Goal: Task Accomplishment & Management: Use online tool/utility

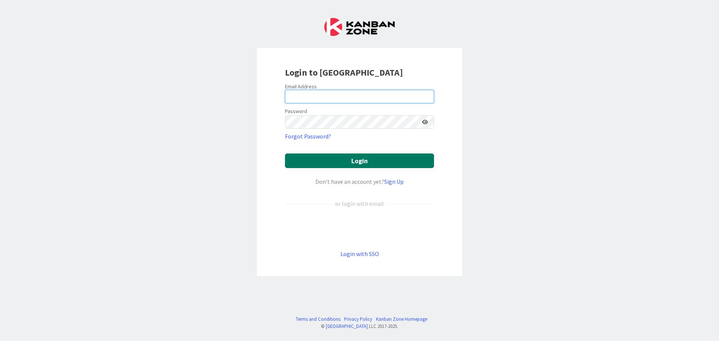
type input "[EMAIL_ADDRESS][DOMAIN_NAME]"
click at [334, 158] on button "Login" at bounding box center [359, 161] width 149 height 15
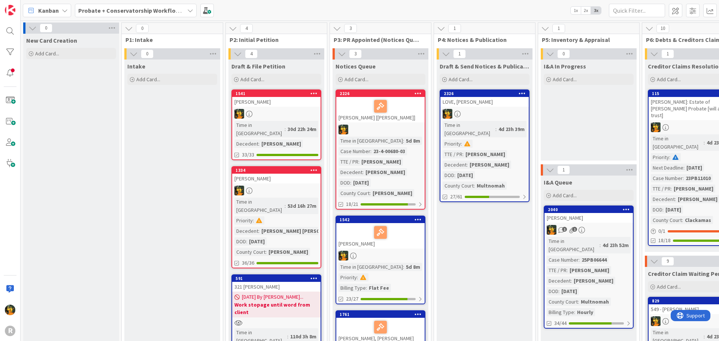
click at [30, 53] on icon at bounding box center [31, 54] width 4 height 4
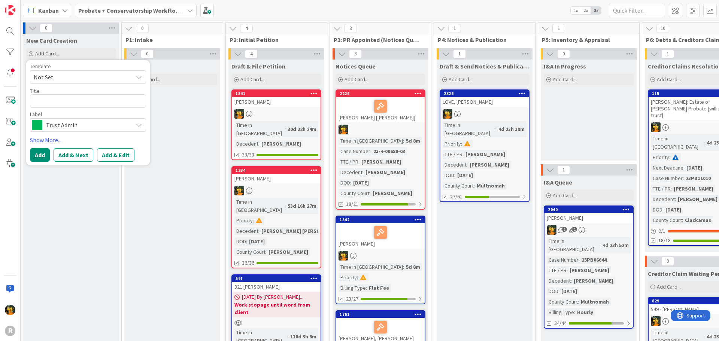
click at [79, 129] on span "Trust Admin" at bounding box center [87, 125] width 83 height 10
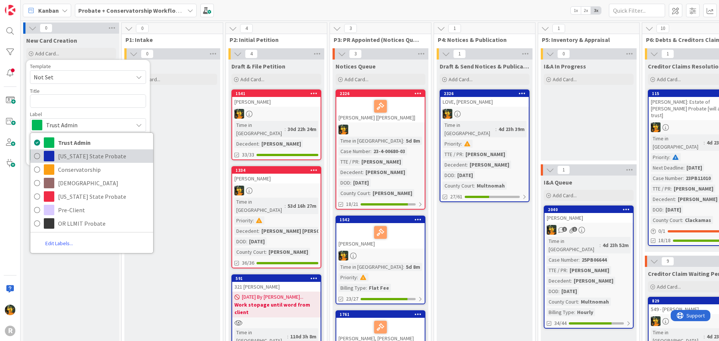
click at [84, 156] on span "[US_STATE] State Probate" at bounding box center [103, 156] width 91 height 11
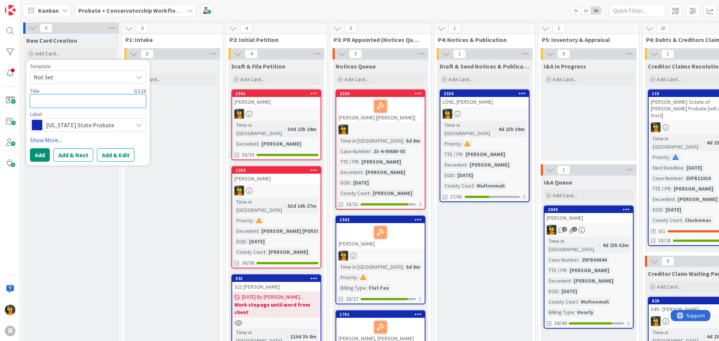
click at [51, 100] on textarea at bounding box center [88, 100] width 116 height 13
type textarea "x"
type textarea "B"
type textarea "x"
type textarea "BE"
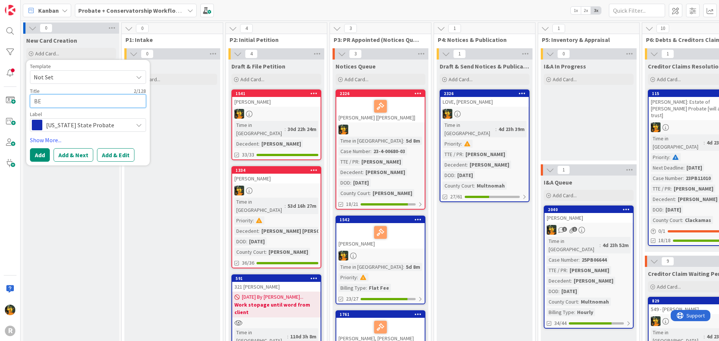
type textarea "x"
type textarea "BER"
type textarea "x"
type textarea "BERR"
type textarea "x"
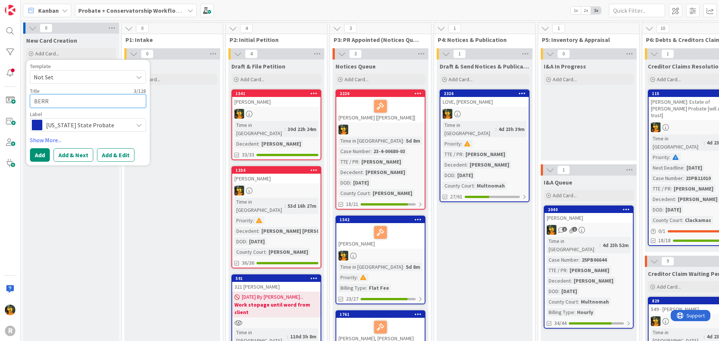
type textarea "[PERSON_NAME]"
type textarea "x"
type textarea "BERRYM"
type textarea "x"
type textarea "BERRYMA"
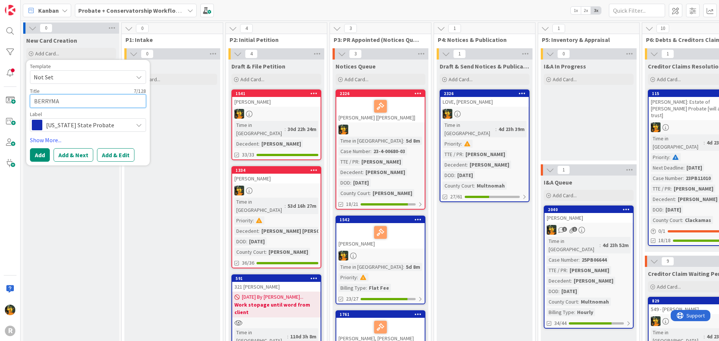
type textarea "x"
type textarea "[PERSON_NAME]"
type textarea "x"
type textarea "[PERSON_NAME],"
type textarea "x"
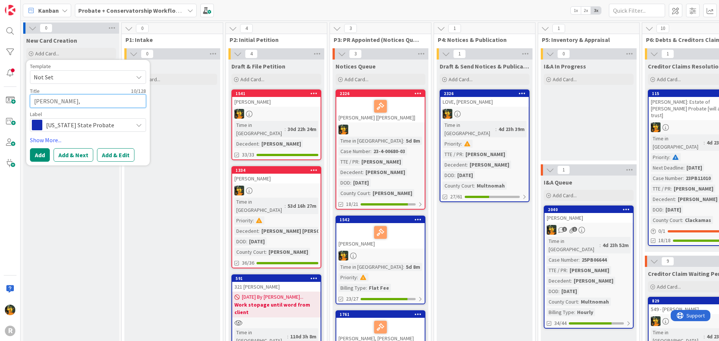
type textarea "[PERSON_NAME],"
type textarea "x"
type textarea "[PERSON_NAME], D"
type textarea "x"
type textarea "[PERSON_NAME], Da"
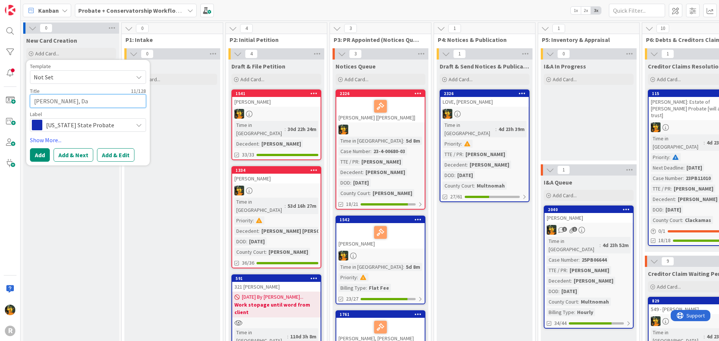
type textarea "x"
type textarea "[PERSON_NAME]"
type textarea "x"
type textarea "[PERSON_NAME]"
click at [35, 155] on button "Add" at bounding box center [40, 154] width 20 height 13
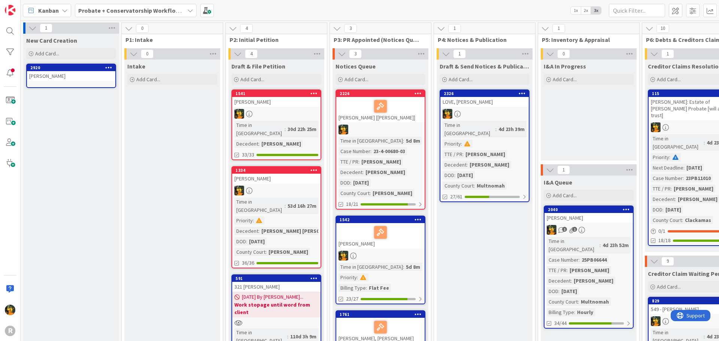
click at [52, 73] on div "[PERSON_NAME]" at bounding box center [71, 76] width 88 height 10
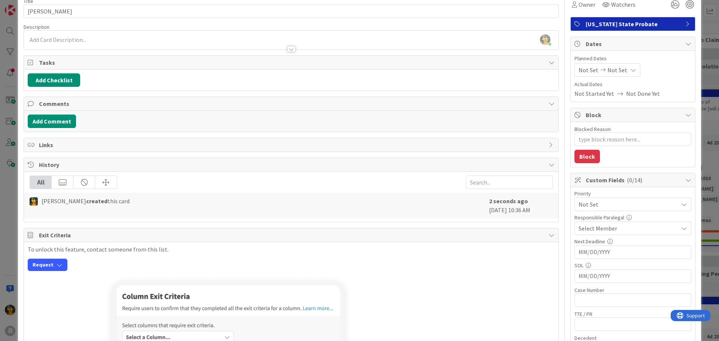
scroll to position [75, 0]
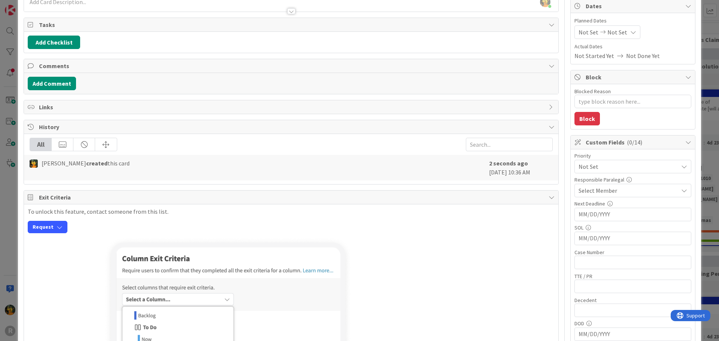
click at [603, 190] on span "Select Member" at bounding box center [598, 190] width 39 height 9
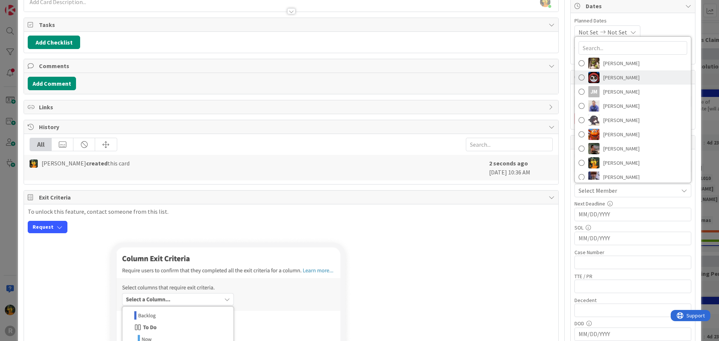
click at [611, 76] on span "[PERSON_NAME]" at bounding box center [622, 77] width 36 height 11
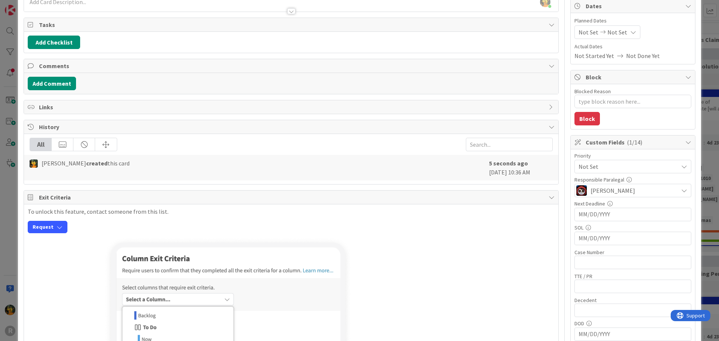
type textarea "x"
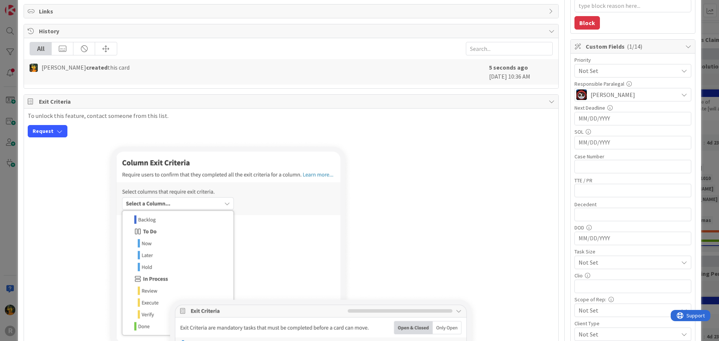
scroll to position [187, 0]
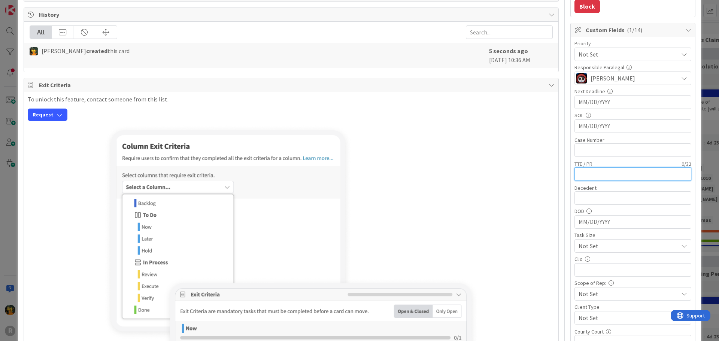
click at [590, 179] on input "text" at bounding box center [633, 173] width 117 height 13
type input "[PERSON_NAME]"
type textarea "x"
type input "[PERSON_NAME]"
type textarea "x"
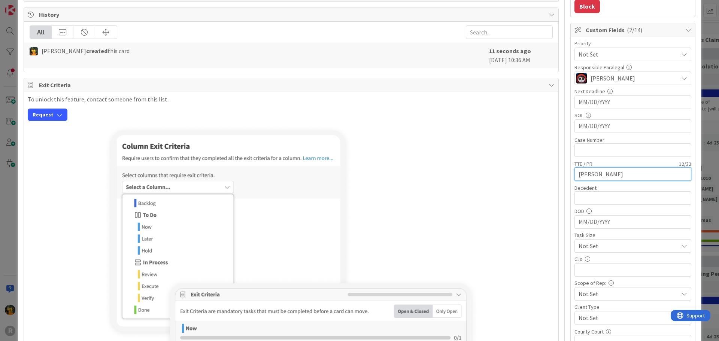
type input "[PERSON_NAME]"
type textarea "x"
type input "[PERSON_NAME]"
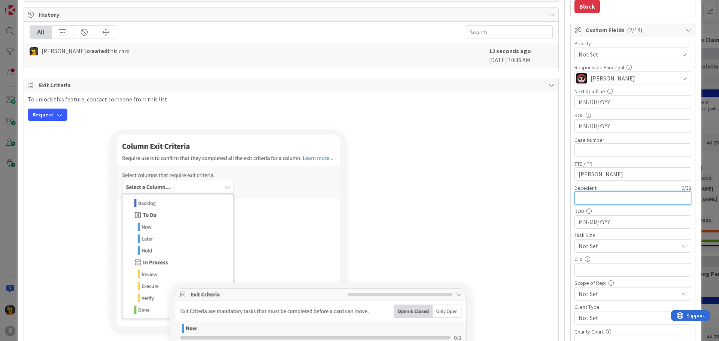
click at [607, 199] on input "text" at bounding box center [633, 197] width 117 height 13
type input "D"
type textarea "x"
type input "Di"
type textarea "x"
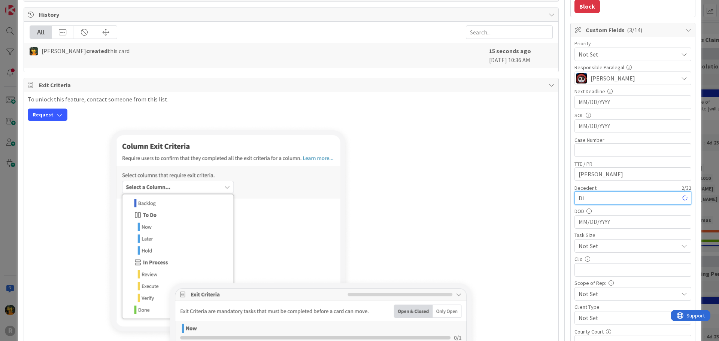
type input "Dia"
type textarea "x"
type input "[PERSON_NAME]"
type textarea "x"
type input "[PERSON_NAME]"
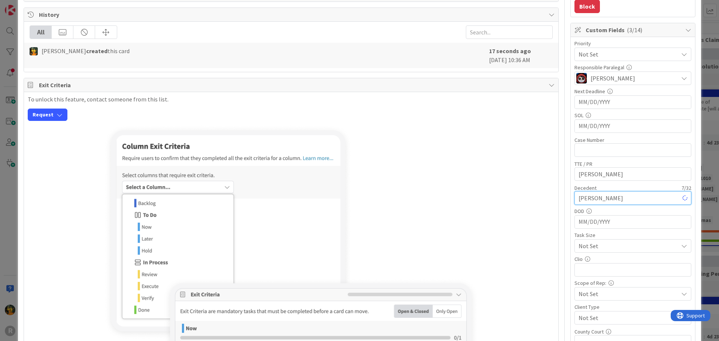
type textarea "x"
type input "[PERSON_NAME]"
type textarea "x"
type input "[PERSON_NAME]"
type textarea "x"
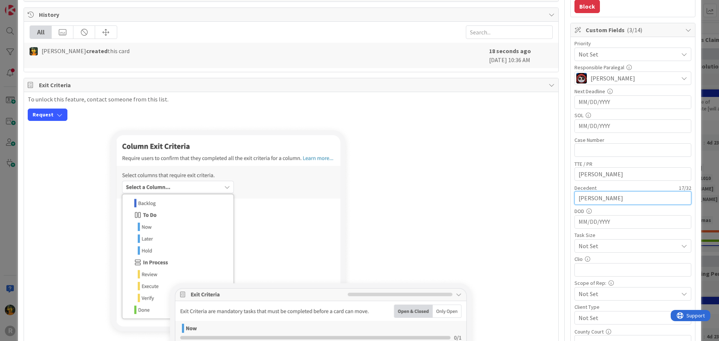
type input "[PERSON_NAME]"
type textarea "x"
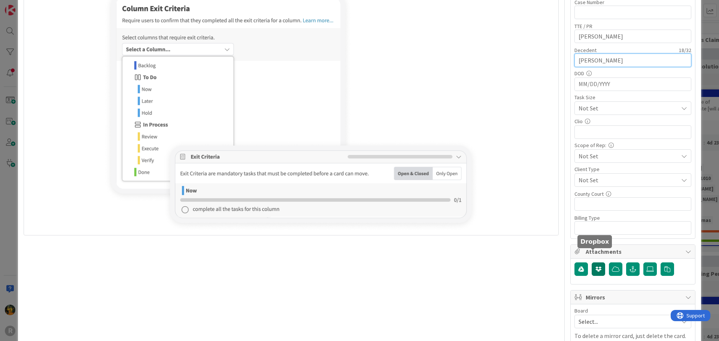
scroll to position [337, 0]
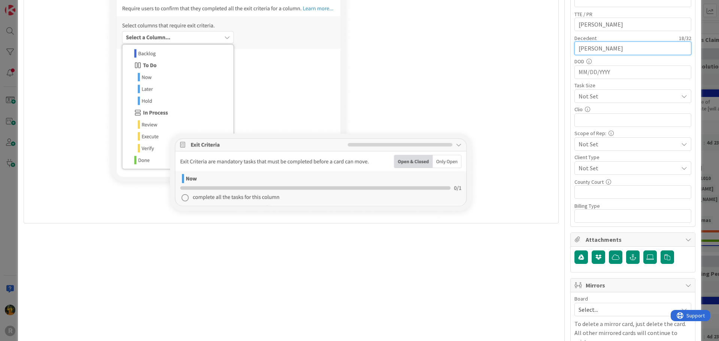
type input "[PERSON_NAME]"
click at [596, 188] on input "text" at bounding box center [633, 191] width 117 height 13
type input "Linn"
type textarea "x"
type input "[PERSON_NAME]"
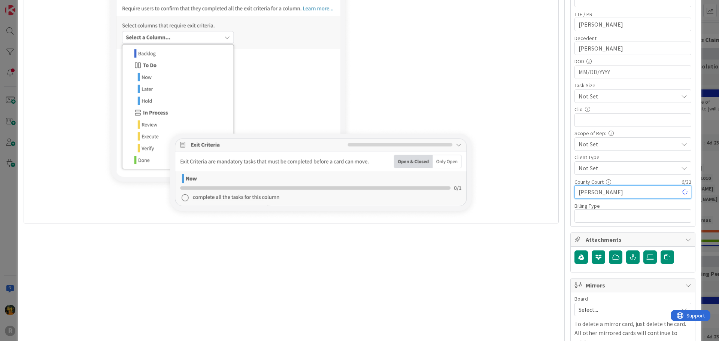
type textarea "x"
type input "[GEOGRAPHIC_DATA]"
type textarea "x"
type input "[GEOGRAPHIC_DATA]"
click at [609, 218] on input "text" at bounding box center [633, 215] width 117 height 13
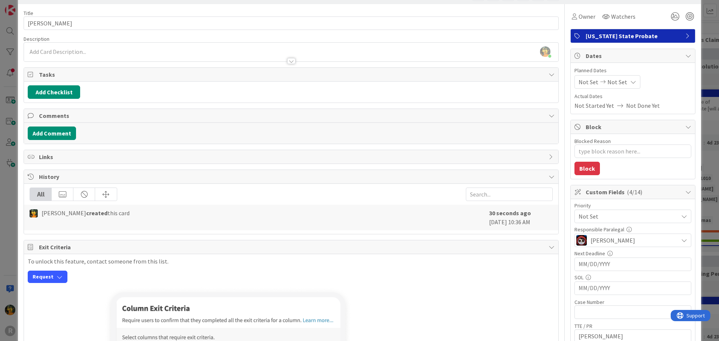
scroll to position [0, 0]
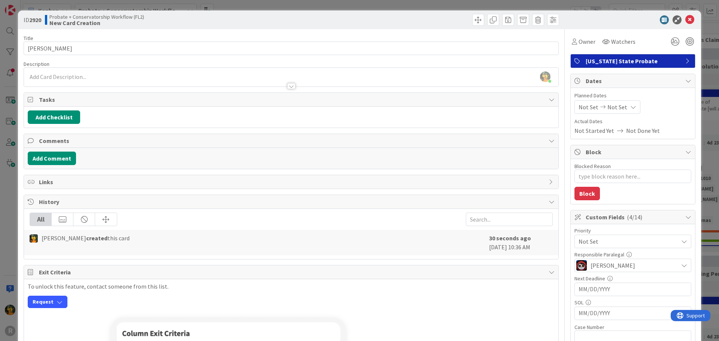
click at [81, 77] on div "[PERSON_NAME] just joined" at bounding box center [291, 77] width 535 height 19
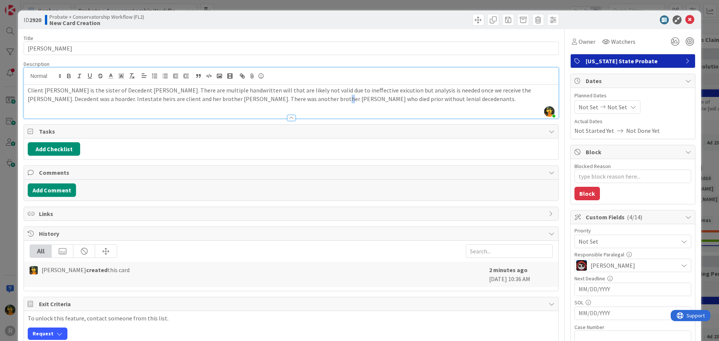
click at [296, 99] on p "Client [PERSON_NAME] is the sister of Decedent [PERSON_NAME]. There are multipl…" at bounding box center [291, 94] width 527 height 17
click at [448, 99] on p "Client [PERSON_NAME] is the sister of Decedent [PERSON_NAME]. There are multipl…" at bounding box center [291, 94] width 527 height 17
click at [283, 88] on p "Client [PERSON_NAME] is the sister of Decedent [PERSON_NAME]. There are multipl…" at bounding box center [291, 98] width 527 height 25
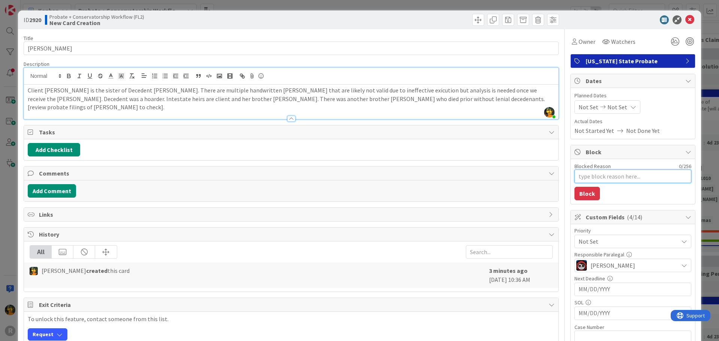
click at [579, 175] on textarea "Blocked Reason" at bounding box center [633, 176] width 117 height 13
type textarea "x"
type textarea "n"
type textarea "x"
click at [686, 21] on icon at bounding box center [690, 19] width 9 height 9
